Goal: Use online tool/utility: Utilize a website feature to perform a specific function

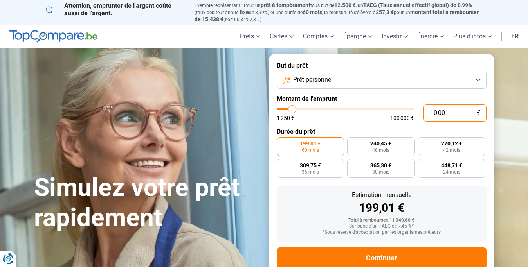
drag, startPoint x: 451, startPoint y: 111, endPoint x: 428, endPoint y: 111, distance: 23.1
click at [428, 111] on input "10 001" at bounding box center [454, 112] width 63 height 17
type input "5"
type input "1250"
type input "50"
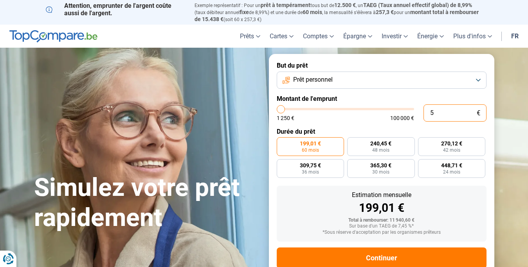
type input "1250"
type input "500"
type input "1250"
type input "5 000"
type input "5000"
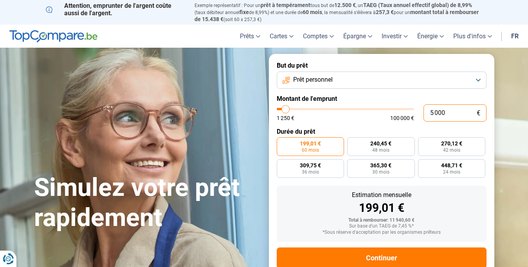
radio input "true"
